Goal: Information Seeking & Learning: Find specific fact

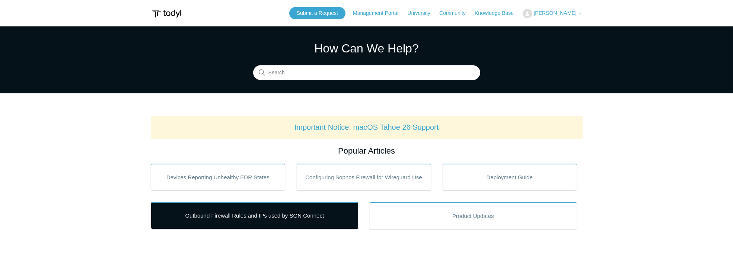
click at [240, 213] on link "Outbound Firewall Rules and IPs used by SGN Connect" at bounding box center [255, 216] width 208 height 27
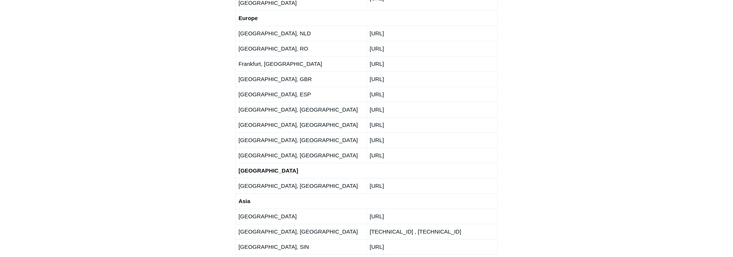
scroll to position [1390, 0]
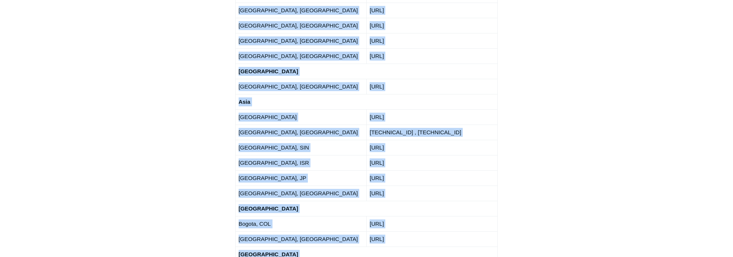
drag, startPoint x: 236, startPoint y: 124, endPoint x: 432, endPoint y: 200, distance: 210.0
copy div "Loremi 9 - Dolors Ametconsectet Adip eli seddoeius TEM & INC utlab et *.dolor.m…"
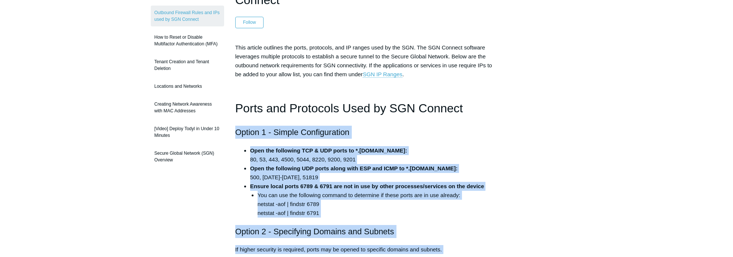
scroll to position [0, 0]
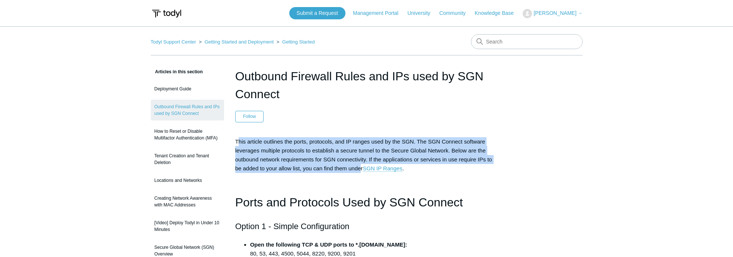
drag, startPoint x: 238, startPoint y: 141, endPoint x: 359, endPoint y: 166, distance: 124.4
click at [359, 166] on span "This article outlines the ports, protocols, and IP ranges used by the SGN. The …" at bounding box center [363, 156] width 257 height 34
copy span "his article outlines the ports, protocols, and IP ranges used by the SGN. The S…"
drag, startPoint x: 264, startPoint y: 146, endPoint x: 277, endPoint y: 150, distance: 13.6
click at [264, 146] on p "This article outlines the ports, protocols, and IP ranges used by the SGN. The …" at bounding box center [366, 155] width 263 height 36
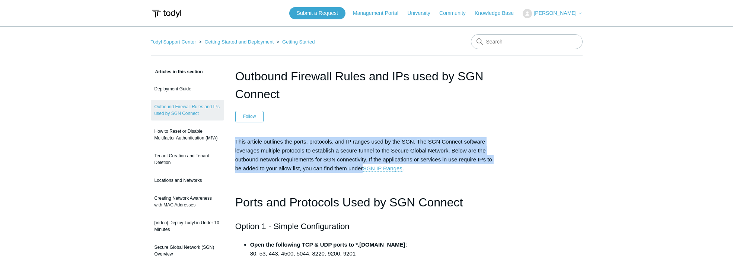
drag, startPoint x: 362, startPoint y: 168, endPoint x: 231, endPoint y: 146, distance: 133.0
copy span "This article outlines the ports, protocols, and IP ranges used by the SGN. The …"
